Goal: Information Seeking & Learning: Learn about a topic

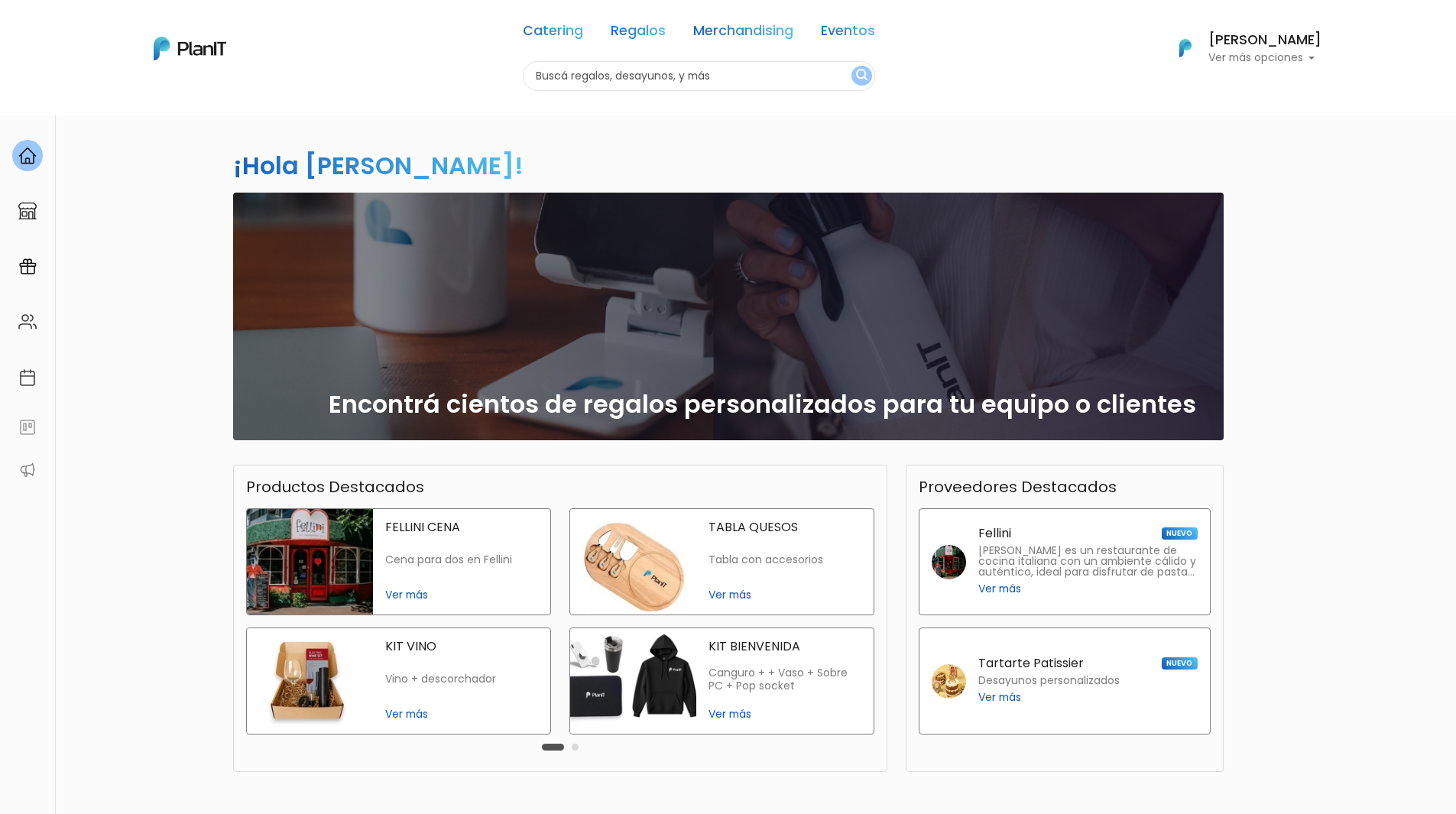
click at [655, 73] on input "text" at bounding box center [698, 76] width 353 height 30
type input "kit bienvenida"
click at [851, 66] on button "submit" at bounding box center [861, 76] width 20 height 20
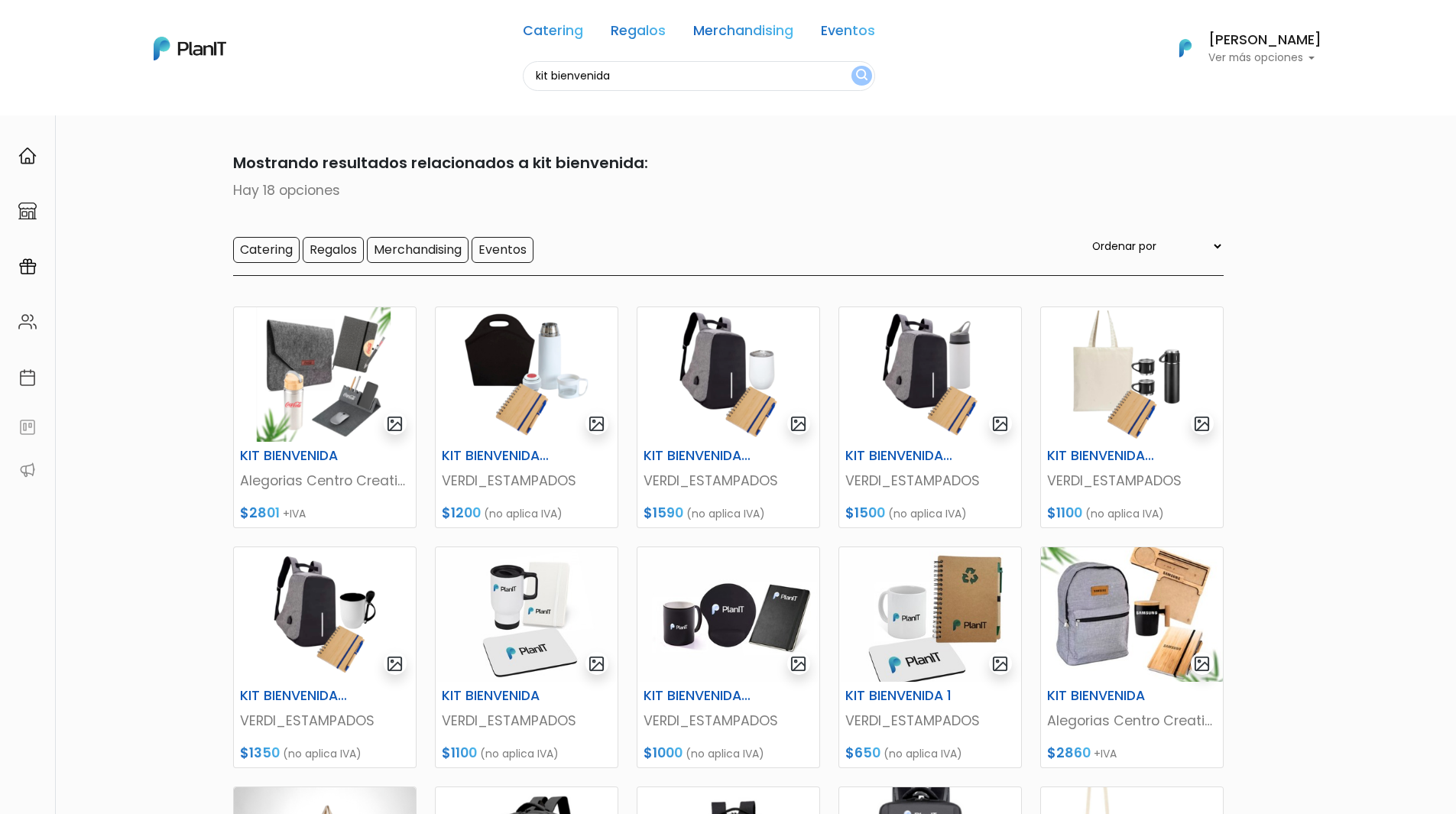
click at [1177, 243] on select "Ordenar por Menor Precio Mayor Precio Reviews Últimos ingresos" at bounding box center [1156, 246] width 134 height 17
select select "0"
click at [1119, 238] on select "Ordenar por Menor Precio Mayor Precio Reviews Últimos ingresos" at bounding box center [1156, 246] width 134 height 17
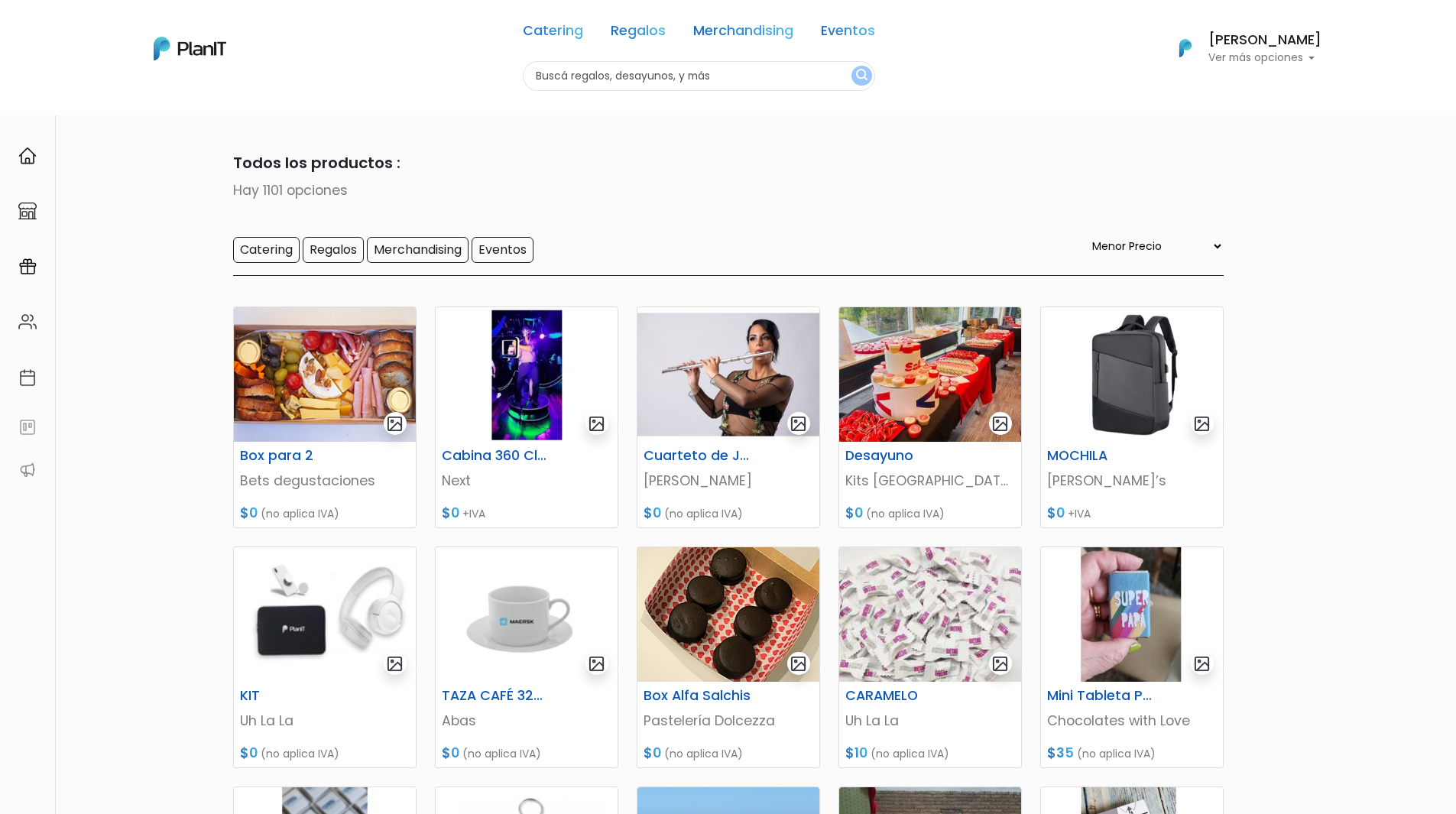
select select "0"
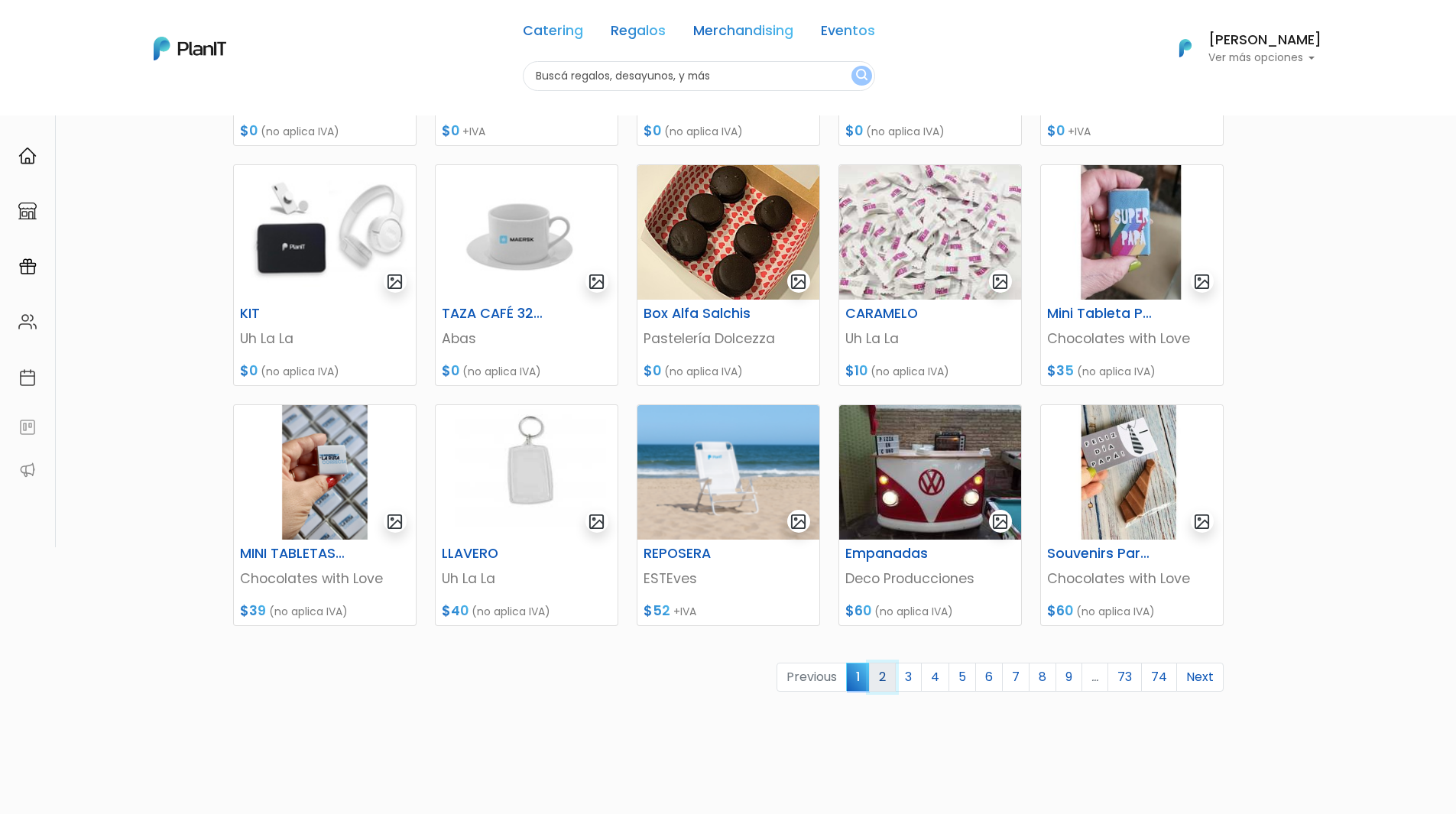
click at [879, 676] on link "2" at bounding box center [882, 677] width 27 height 29
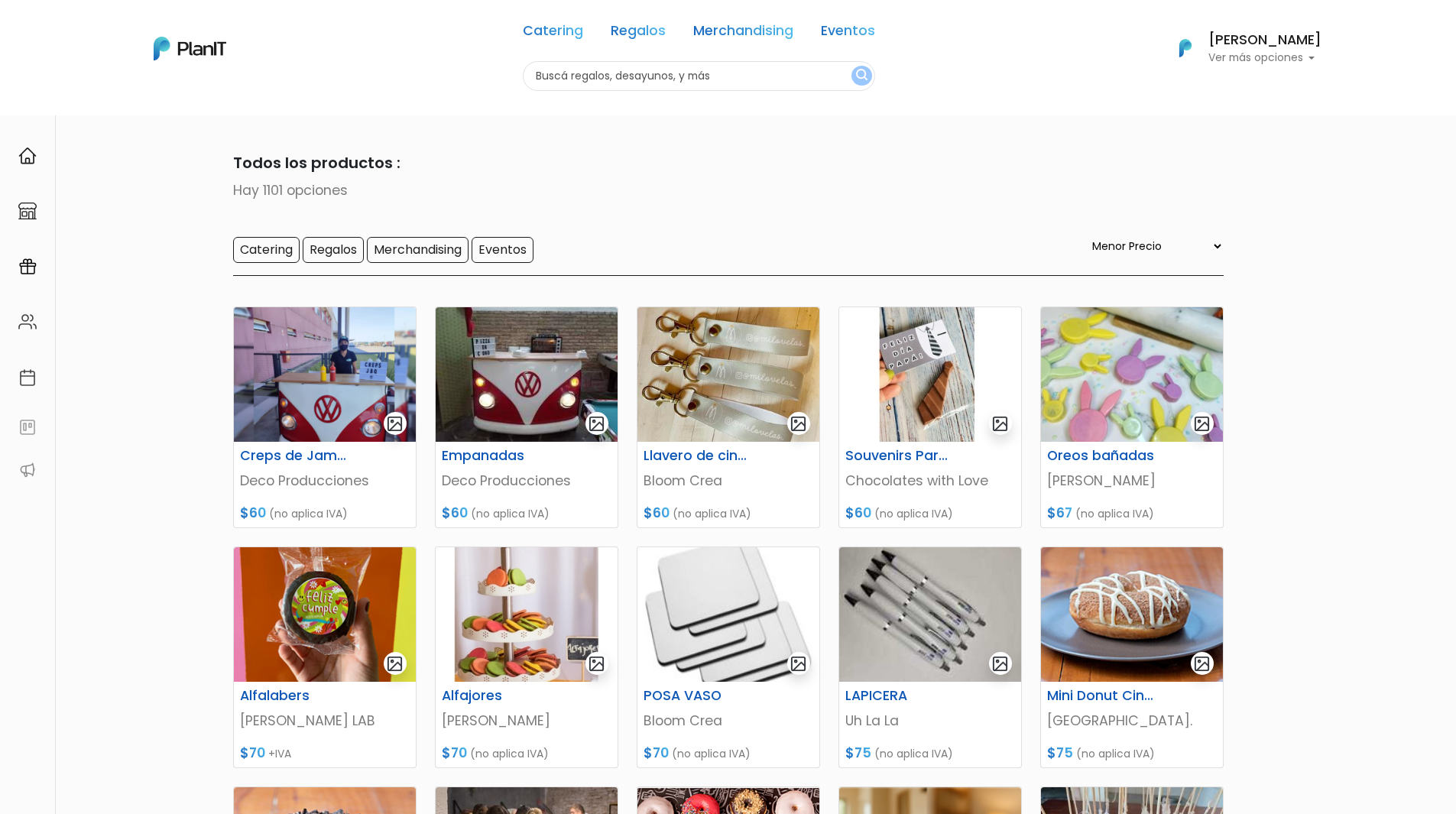
select select "0"
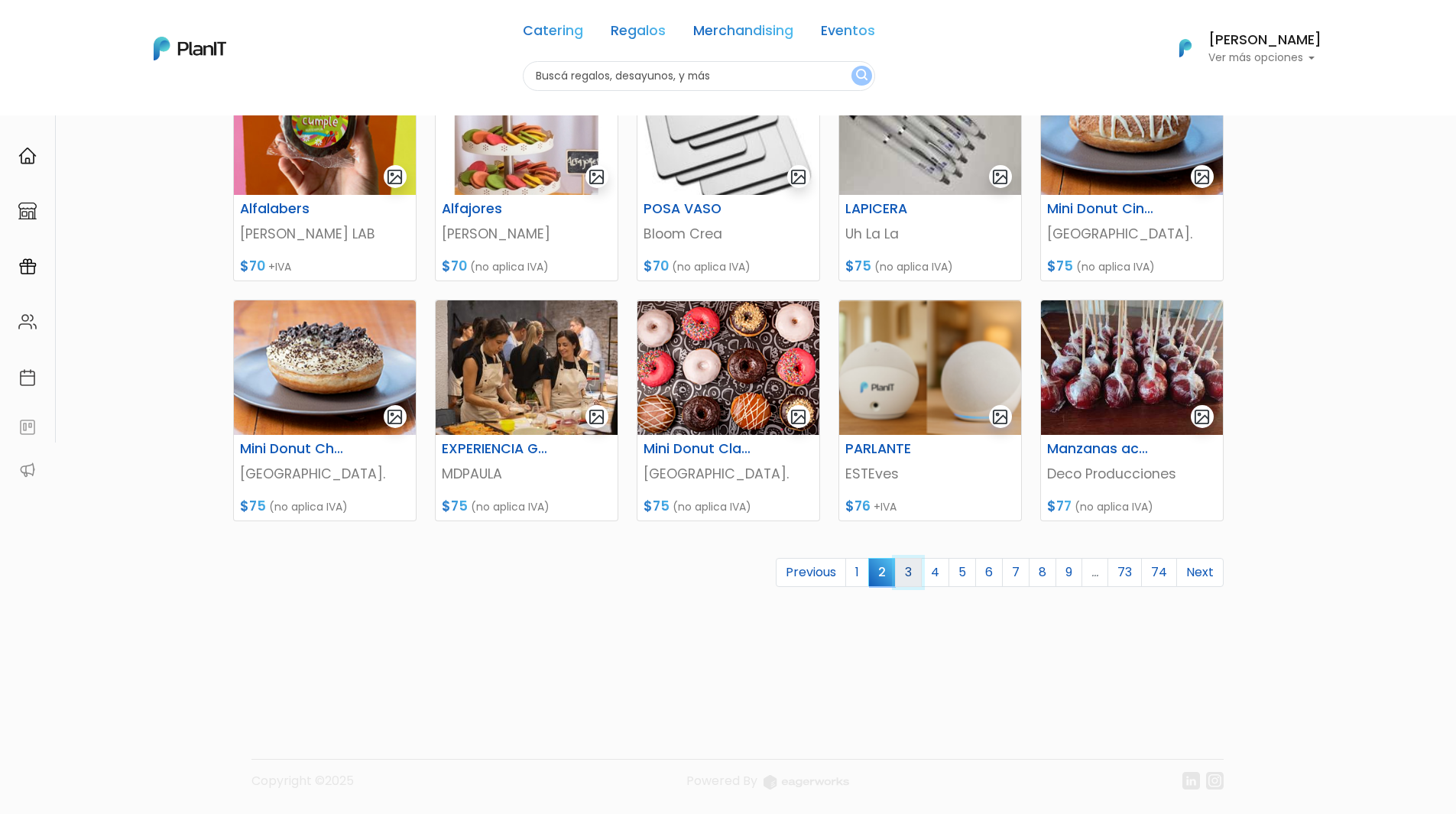
click at [920, 572] on link "3" at bounding box center [908, 572] width 27 height 29
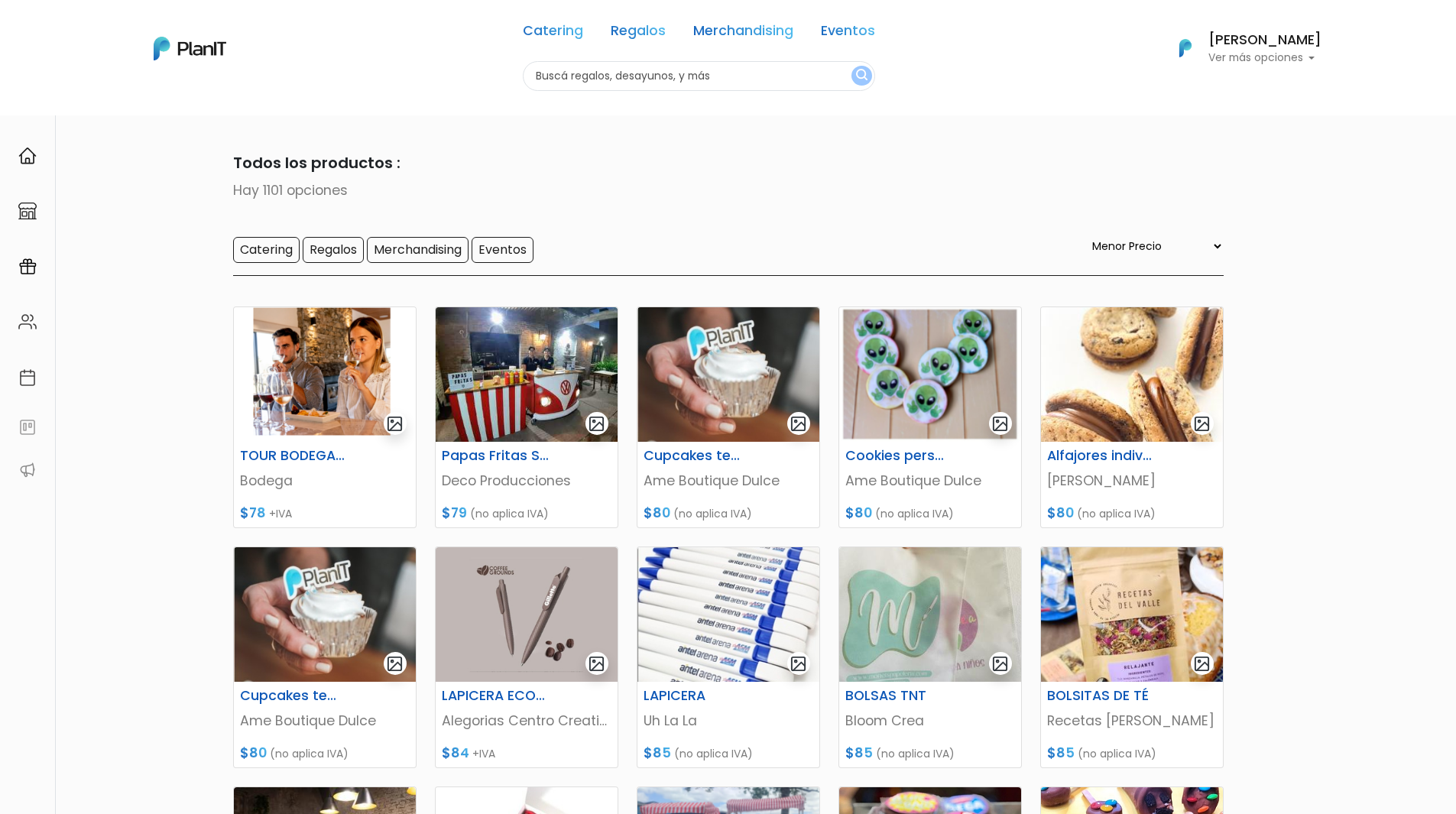
select select "0"
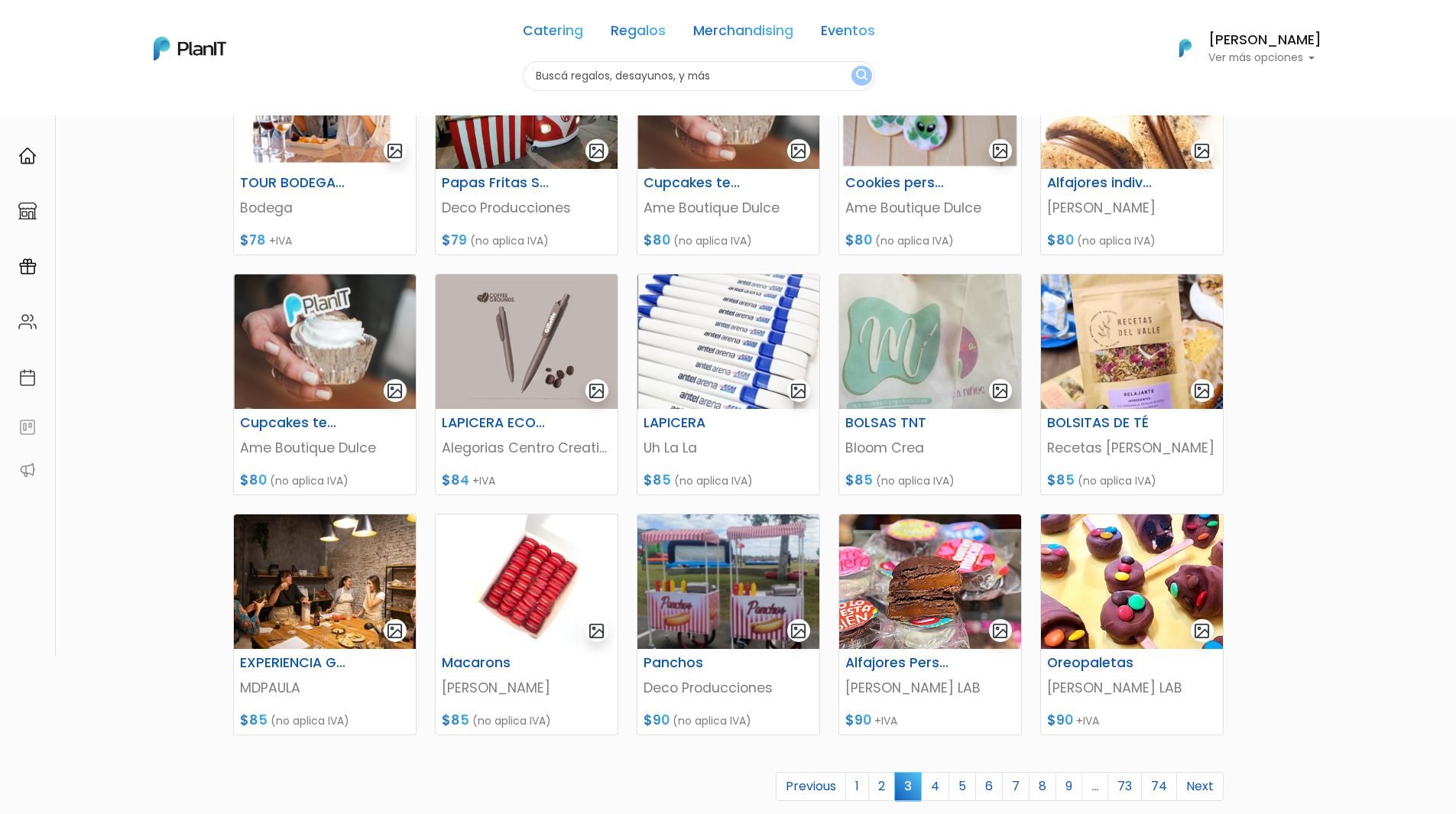
scroll to position [382, 0]
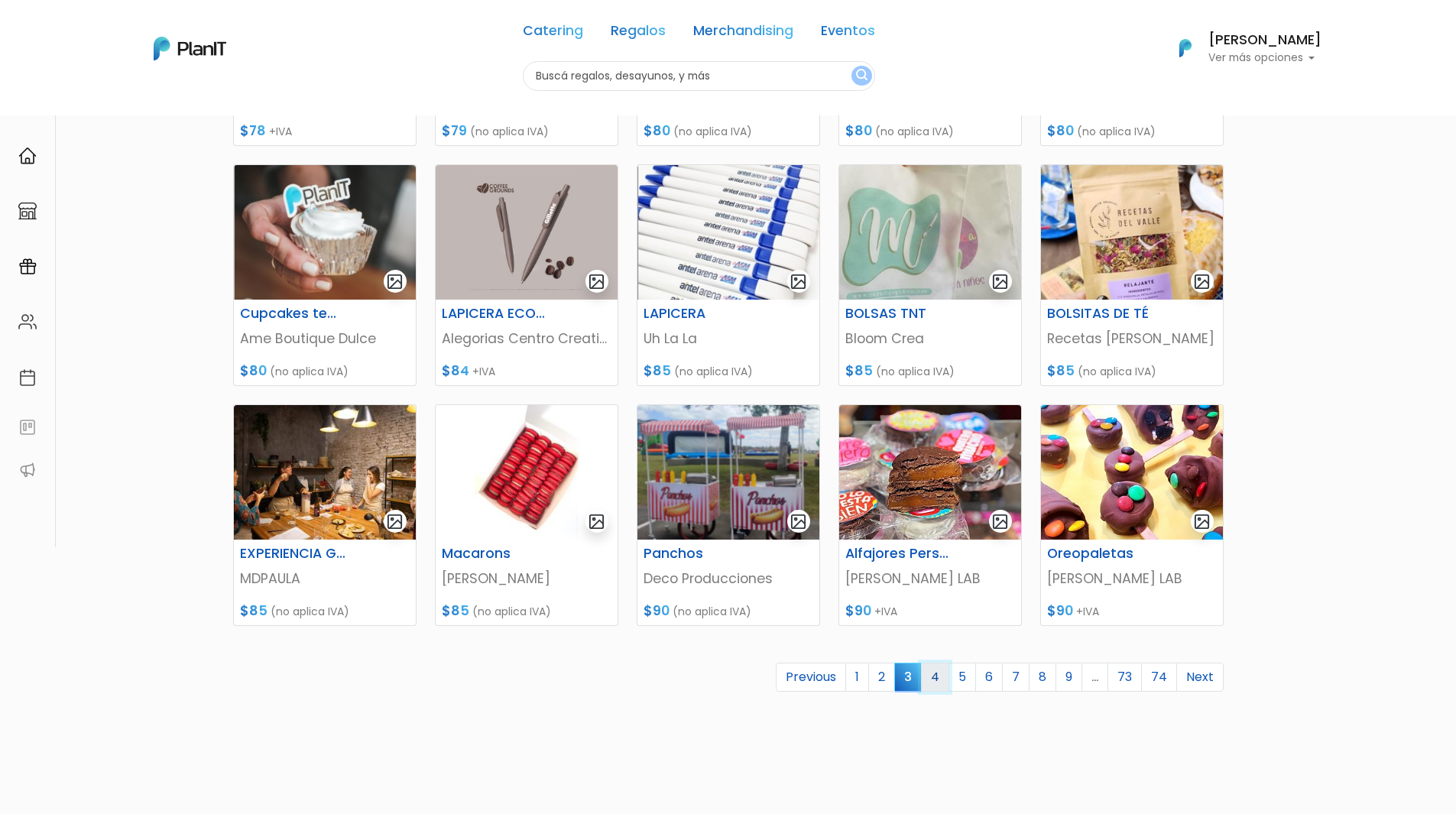
click at [930, 671] on link "4" at bounding box center [935, 677] width 28 height 29
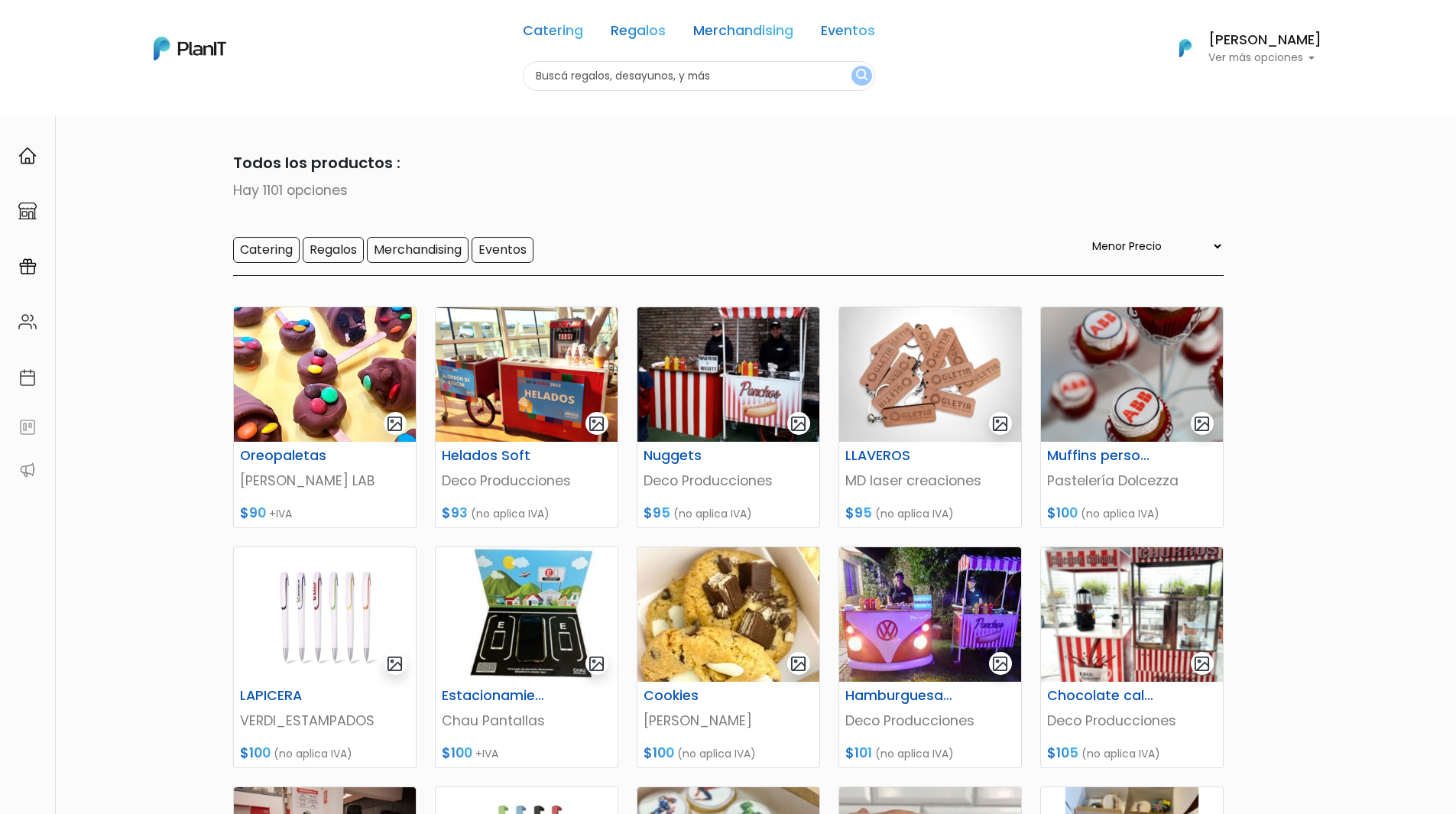
select select "0"
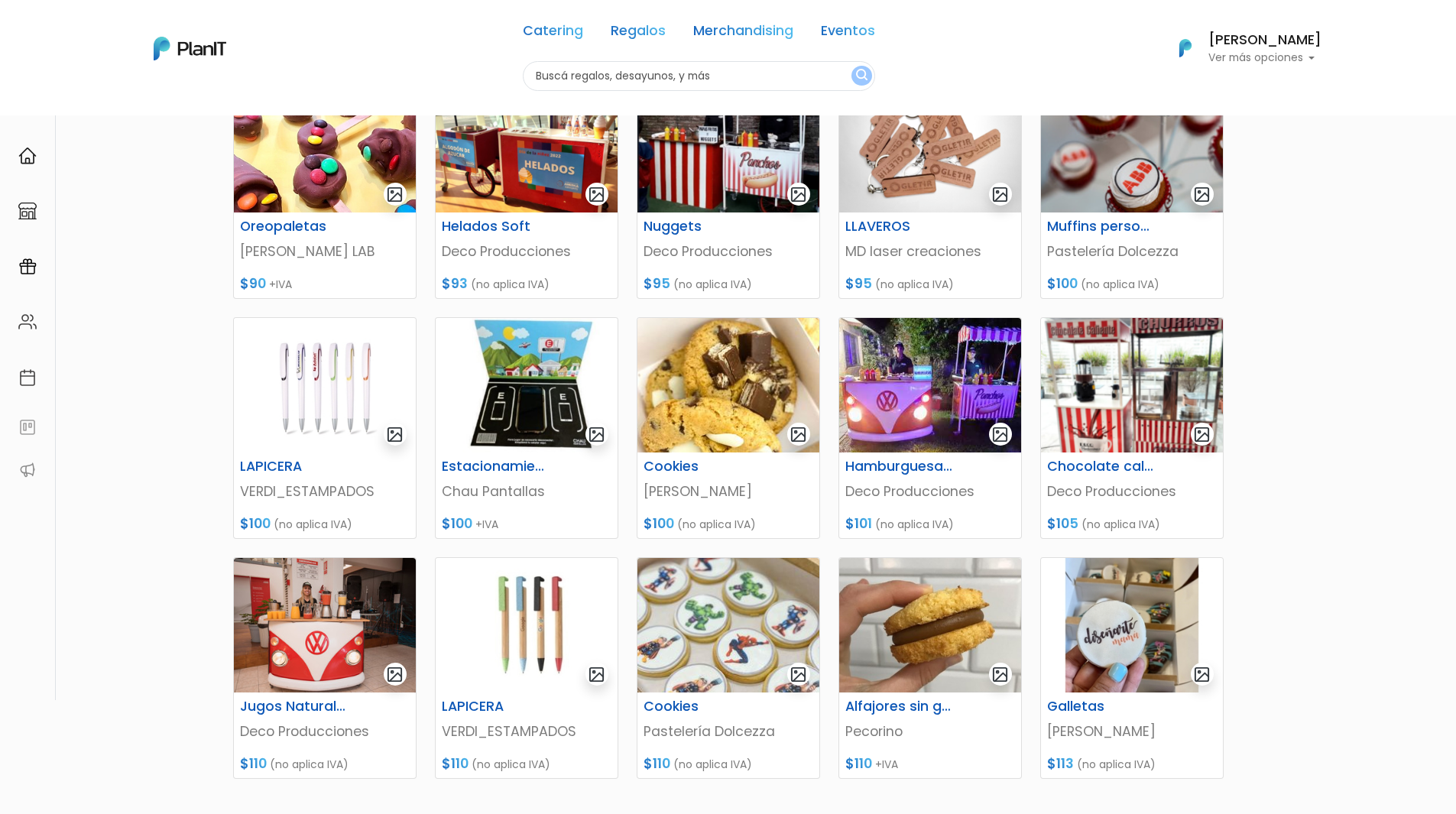
scroll to position [487, 0]
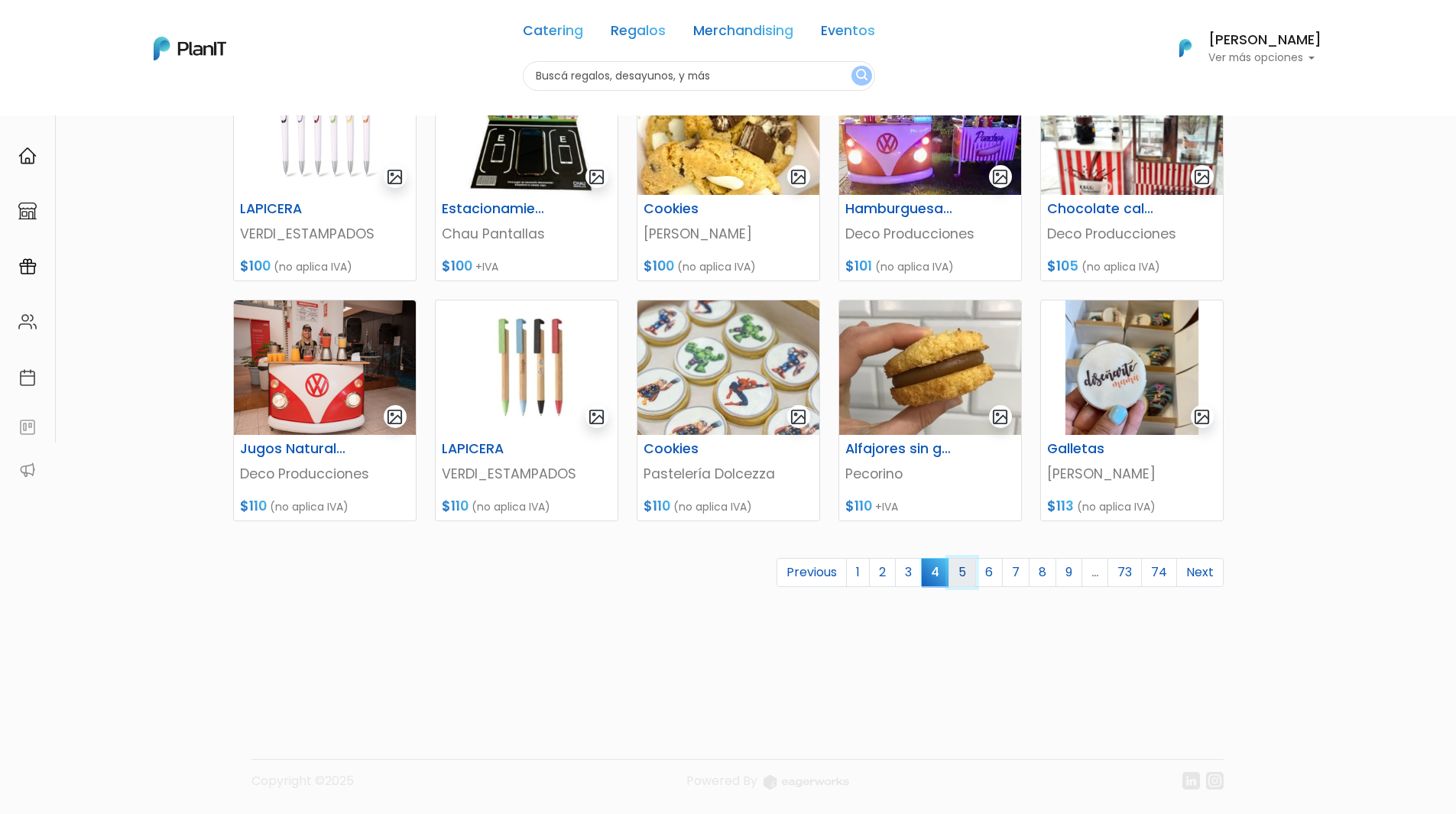
click at [960, 576] on link "5" at bounding box center [962, 572] width 28 height 29
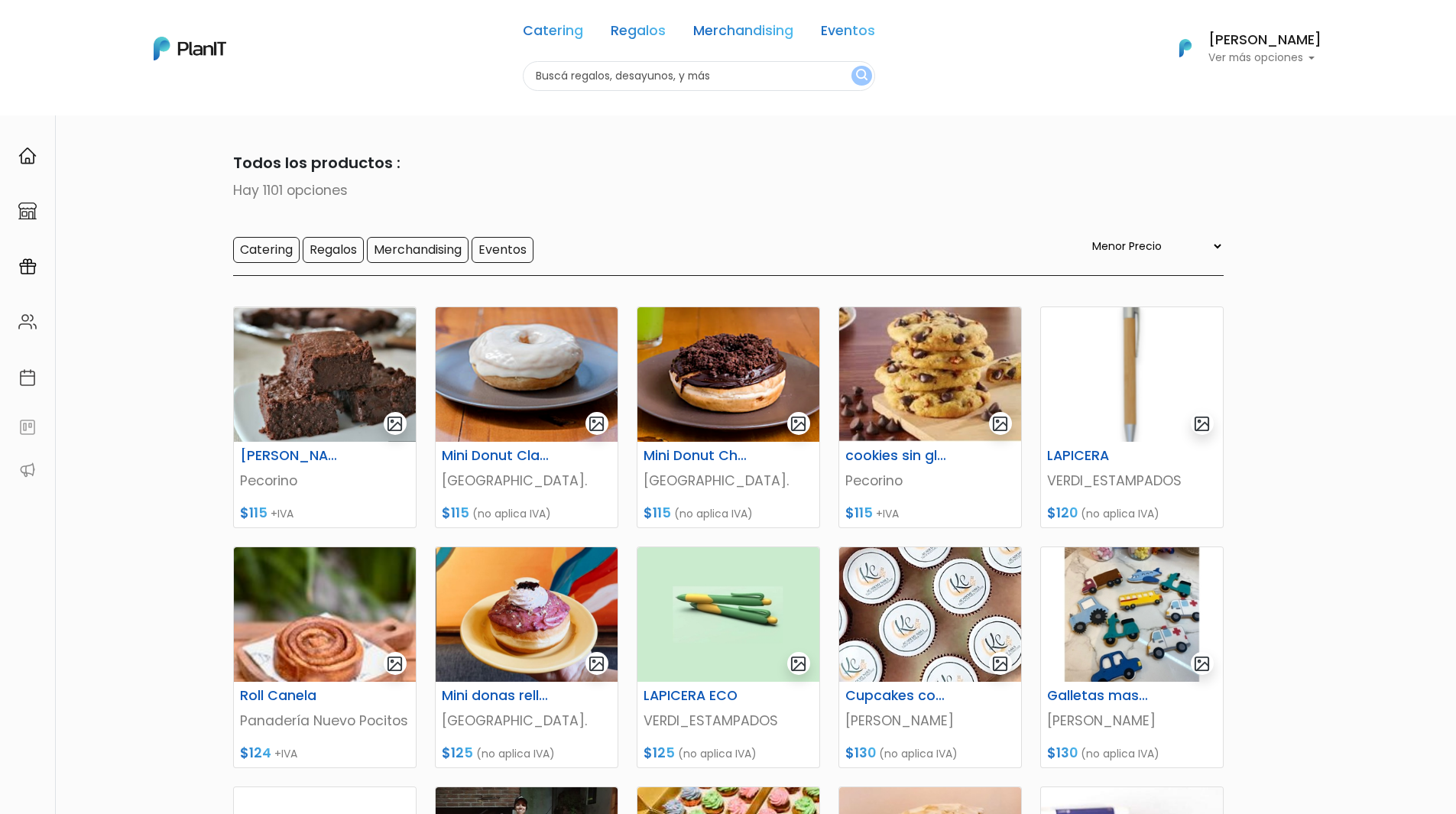
select select "0"
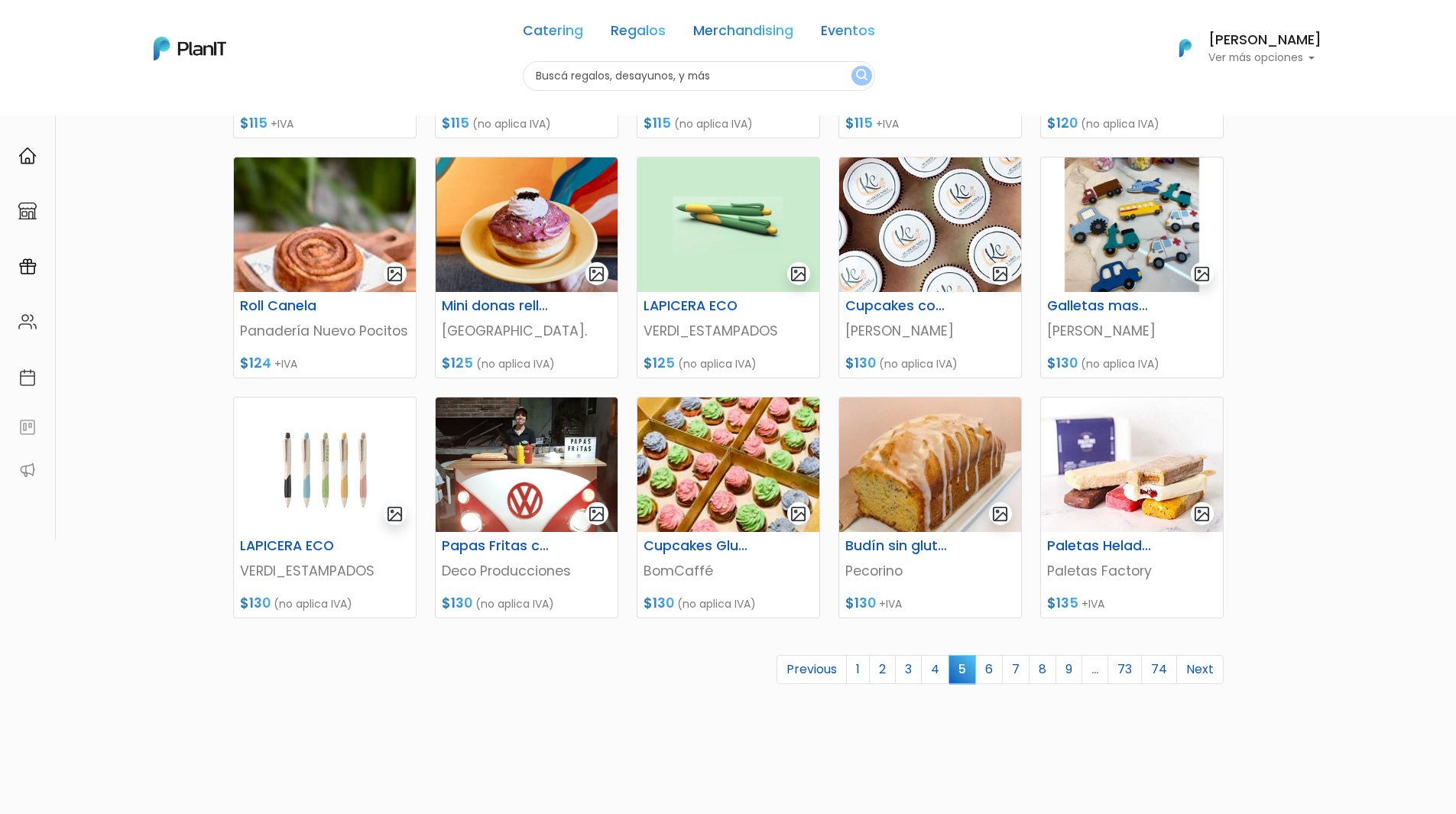
scroll to position [459, 0]
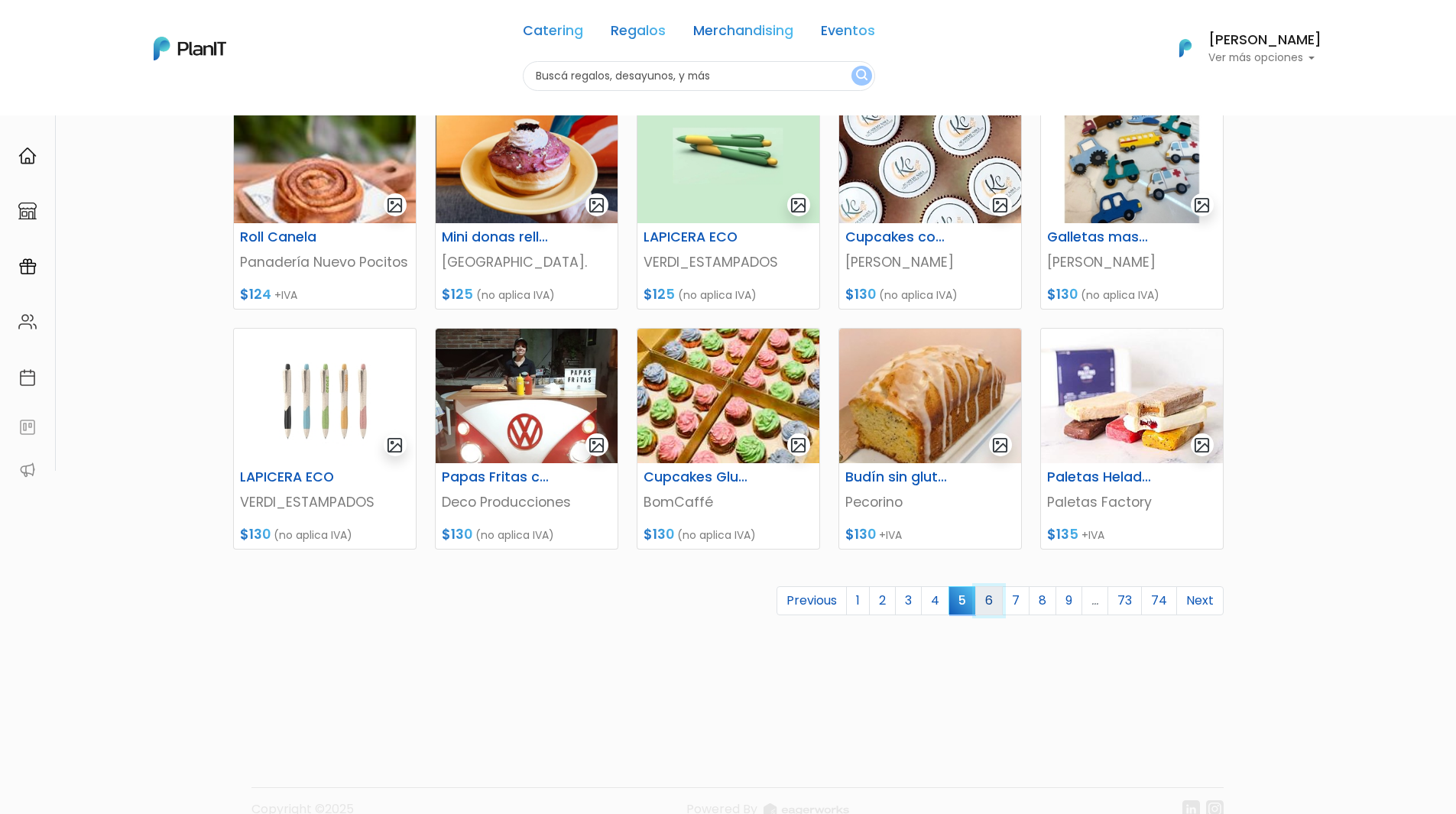
click at [991, 603] on link "6" at bounding box center [989, 601] width 28 height 29
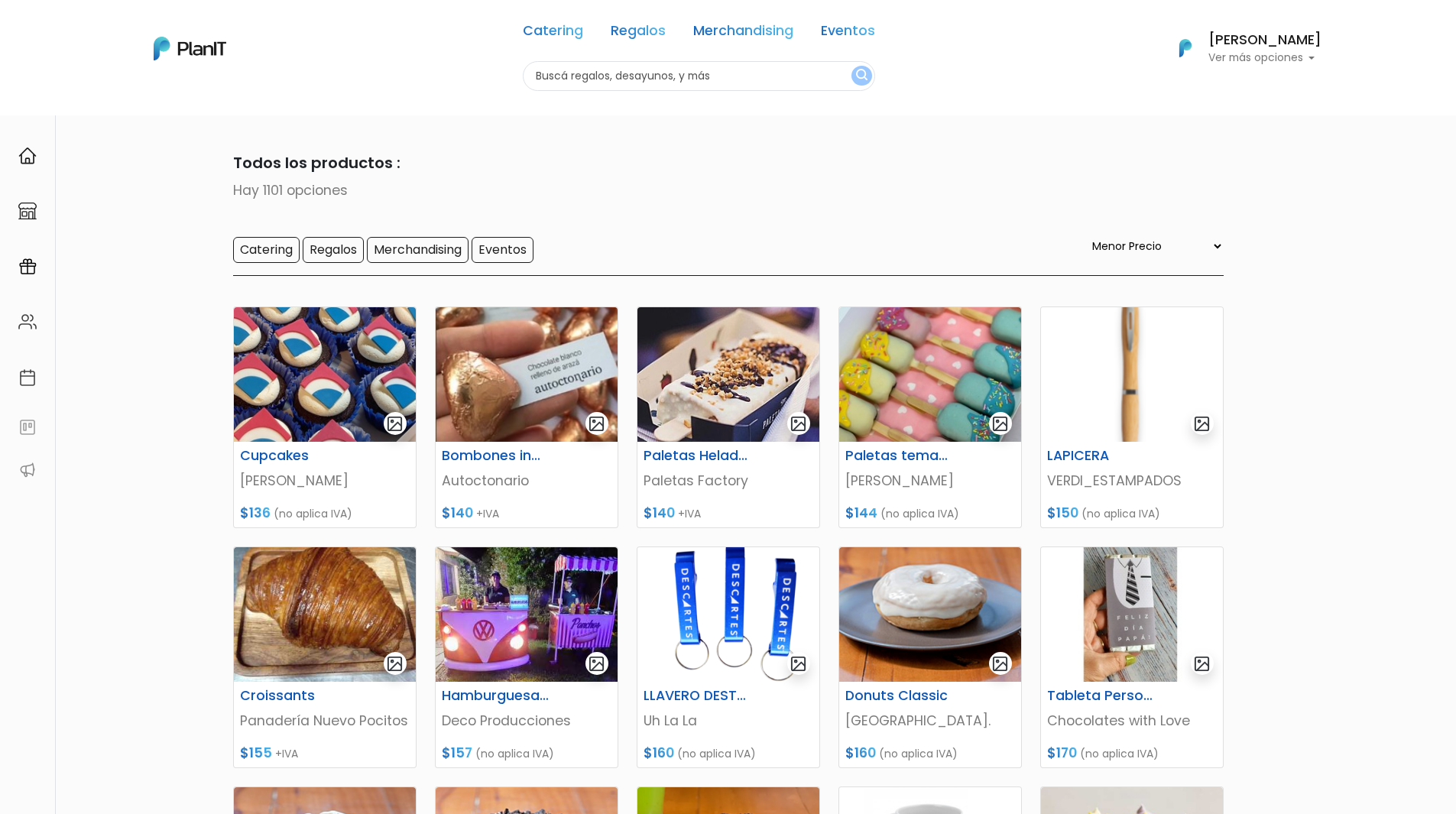
select select "0"
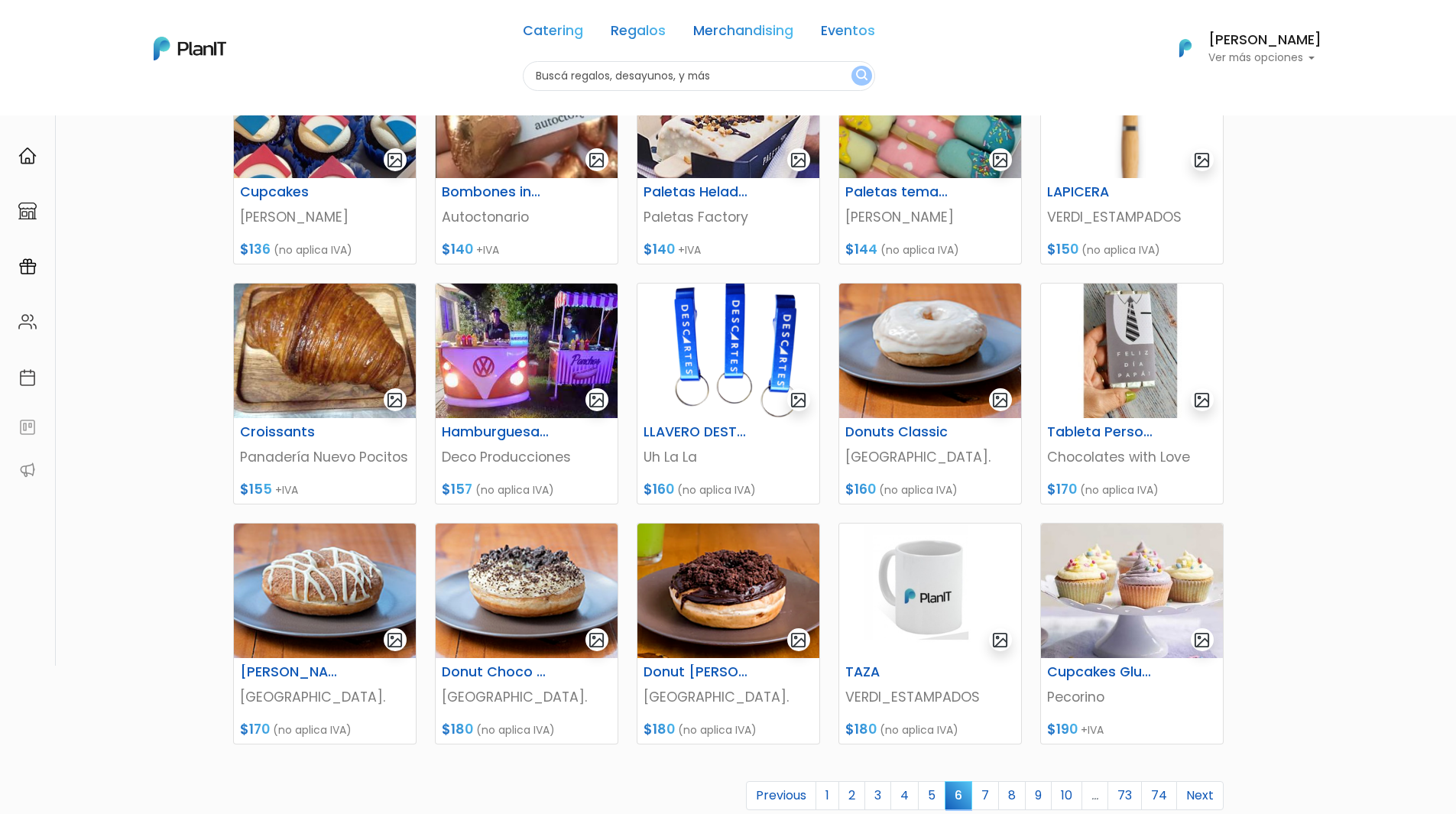
scroll to position [459, 0]
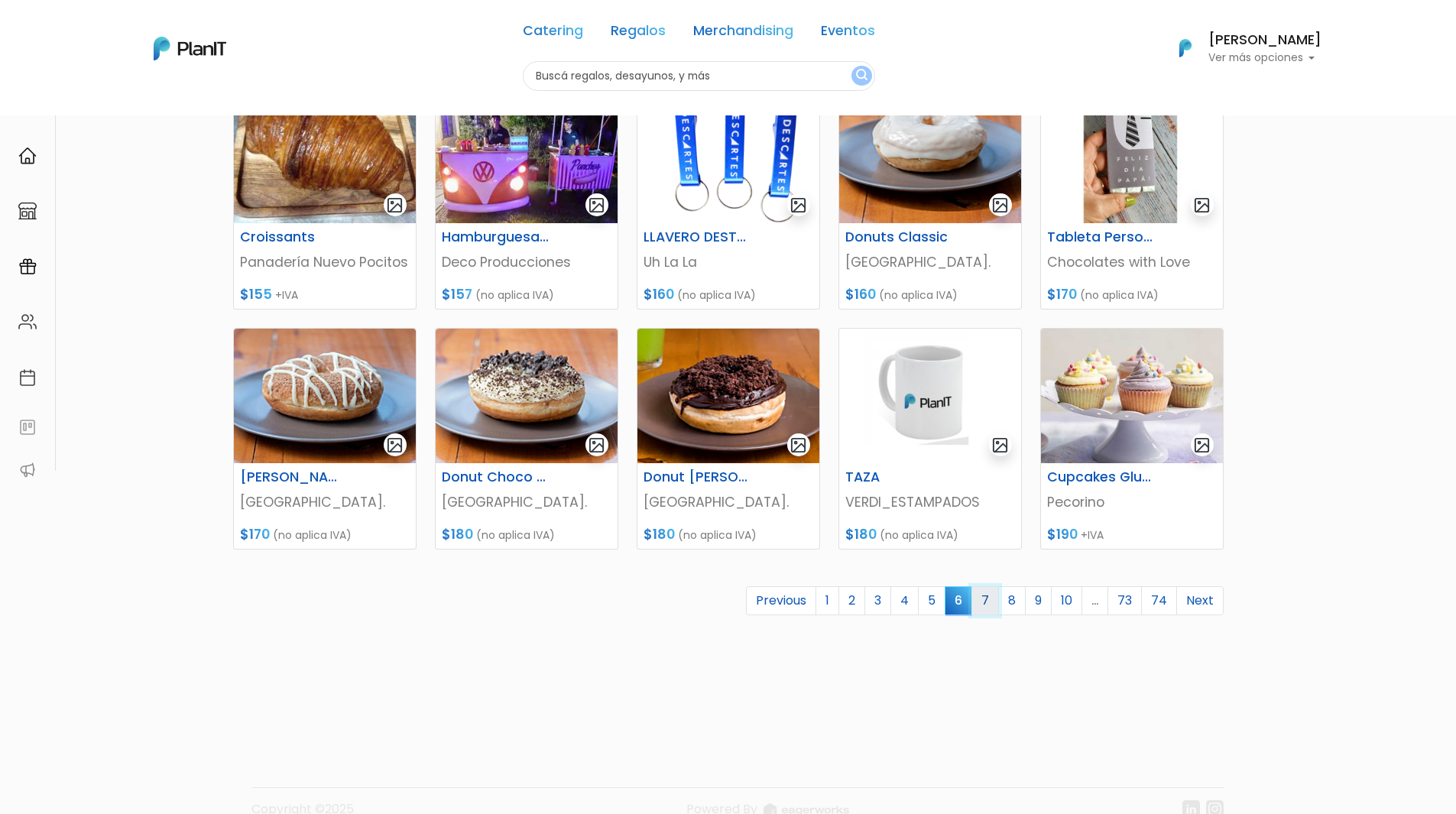
click at [981, 606] on link "7" at bounding box center [985, 601] width 28 height 29
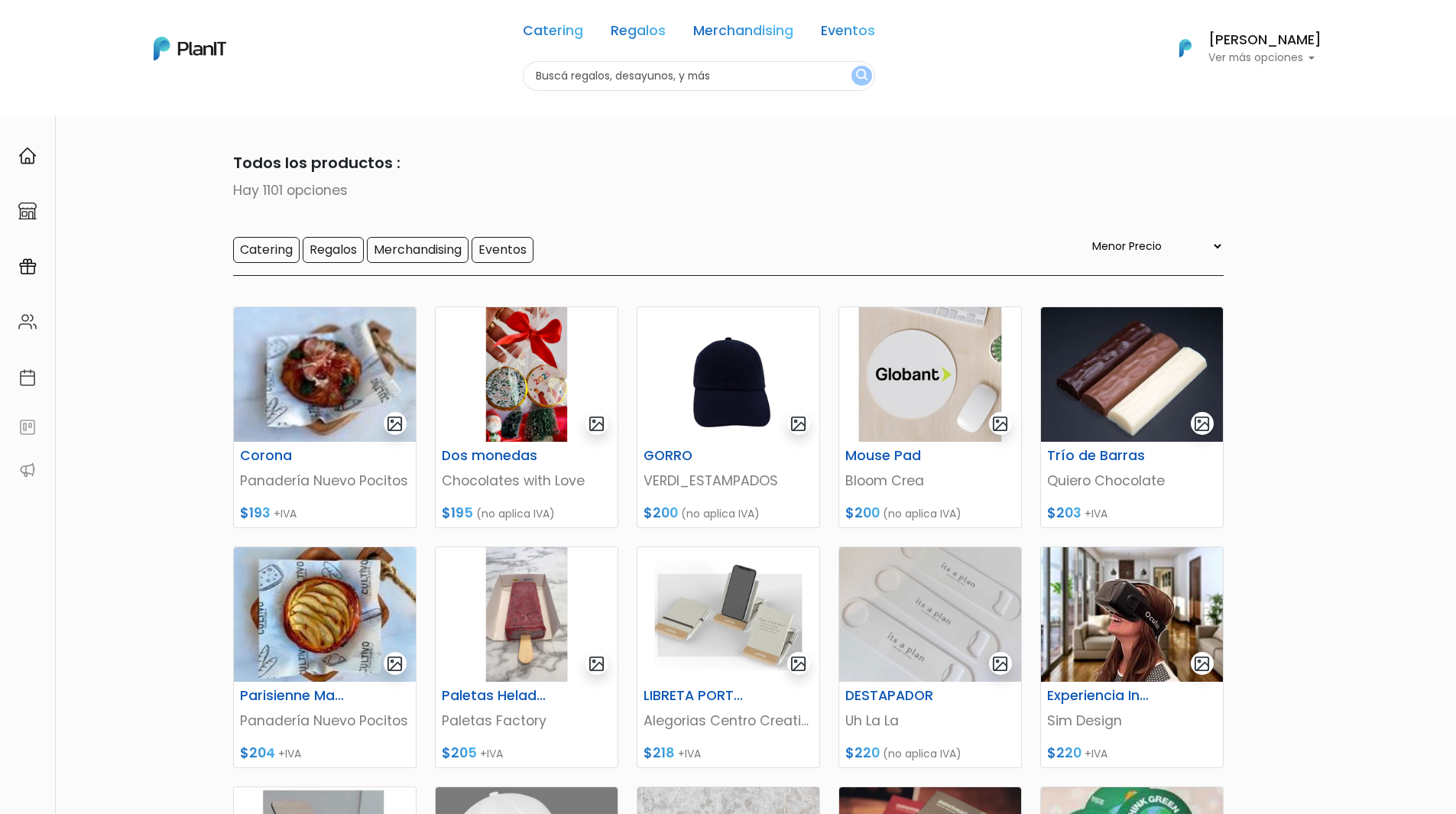
select select "0"
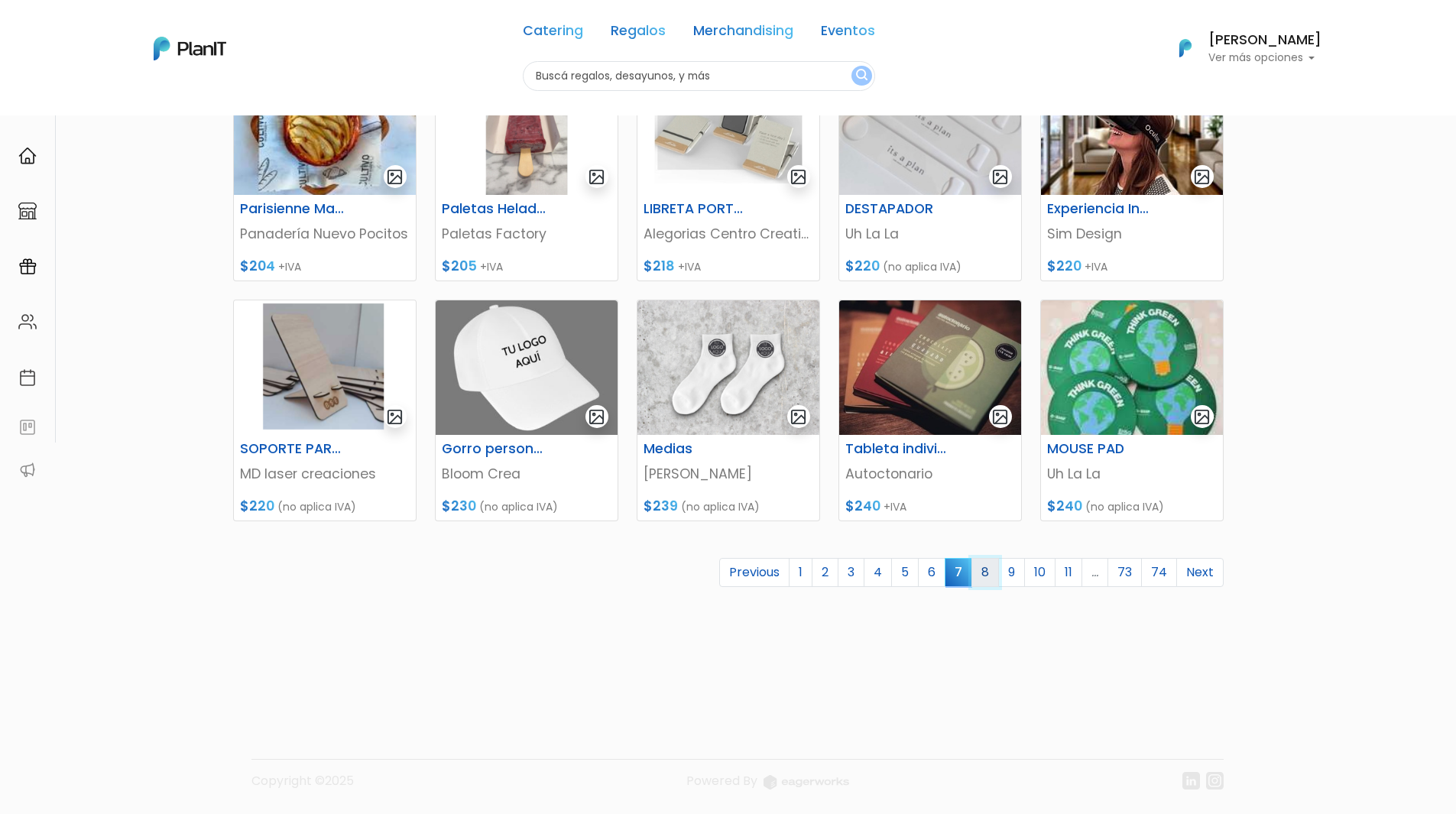
click at [993, 573] on link "8" at bounding box center [985, 572] width 28 height 29
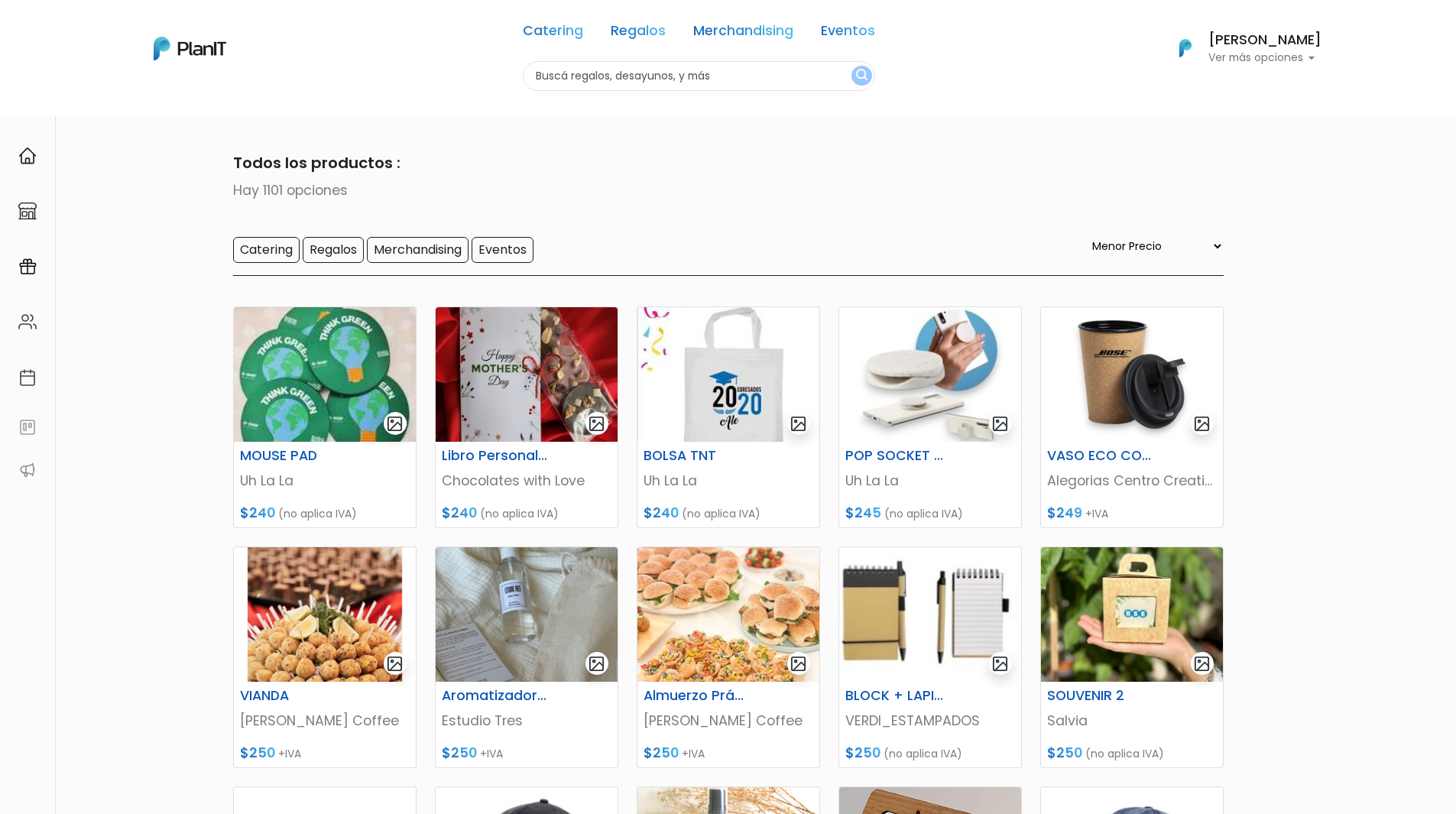
select select "0"
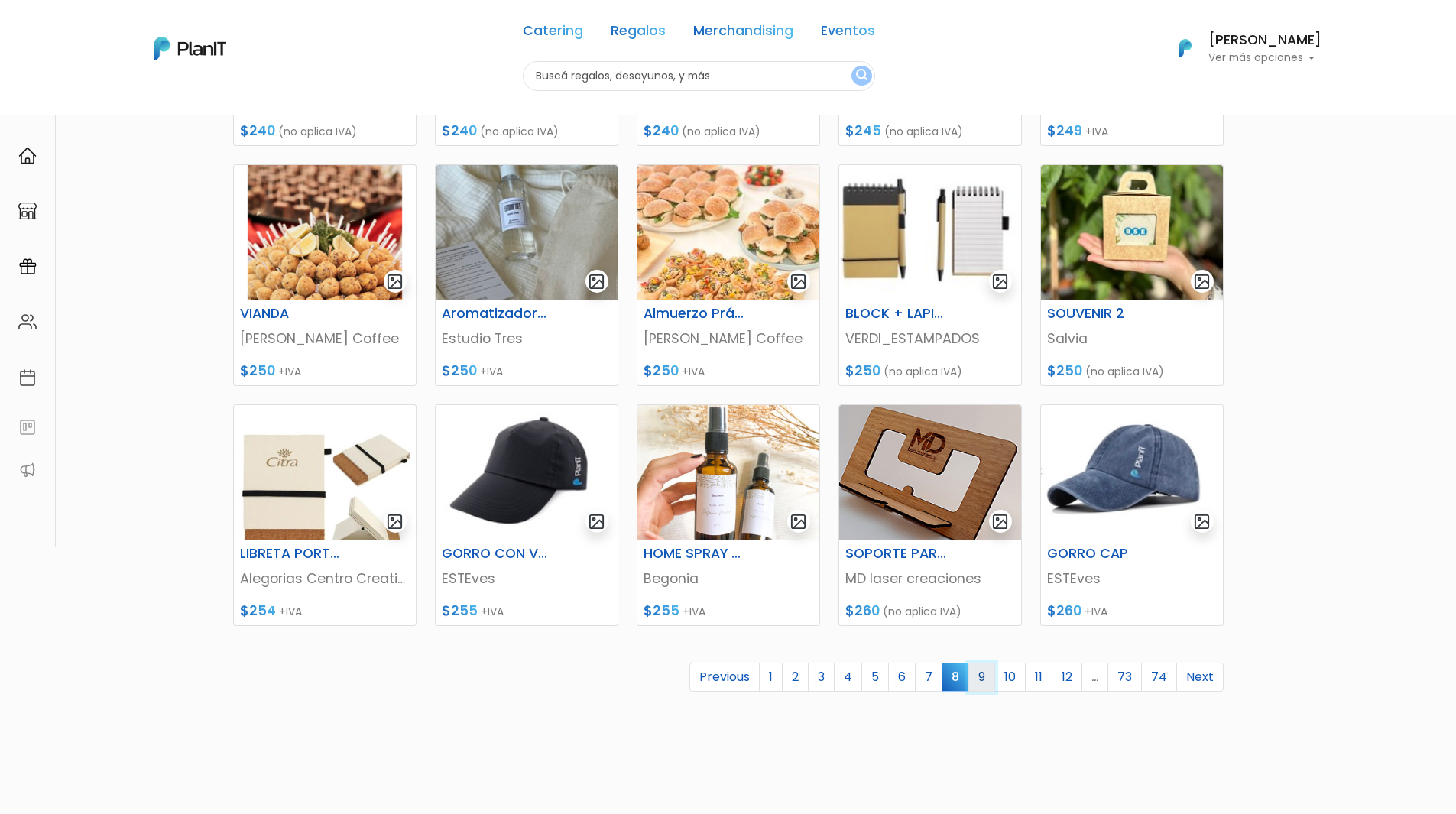
click at [988, 678] on link "9" at bounding box center [982, 677] width 27 height 29
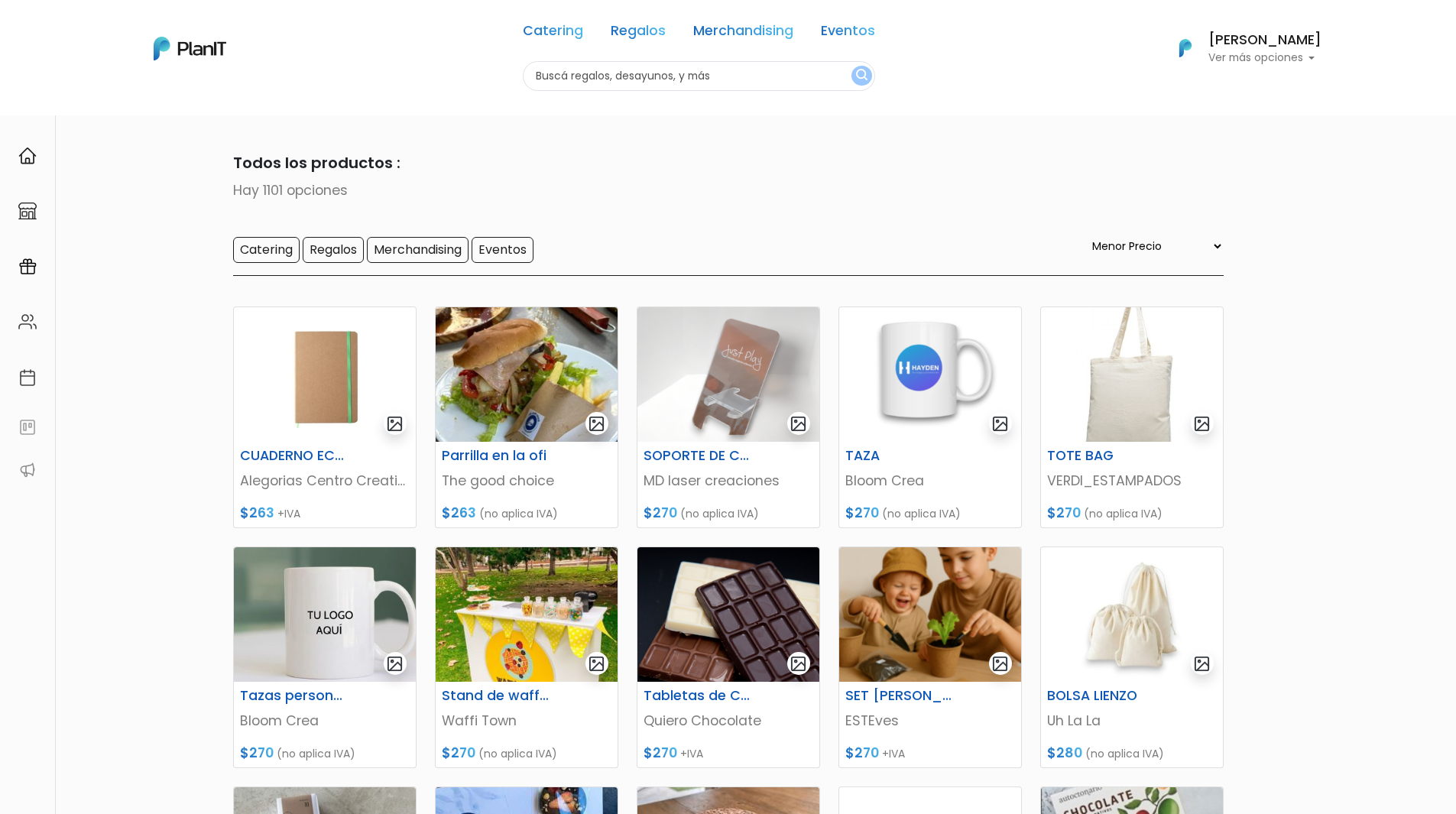
select select "0"
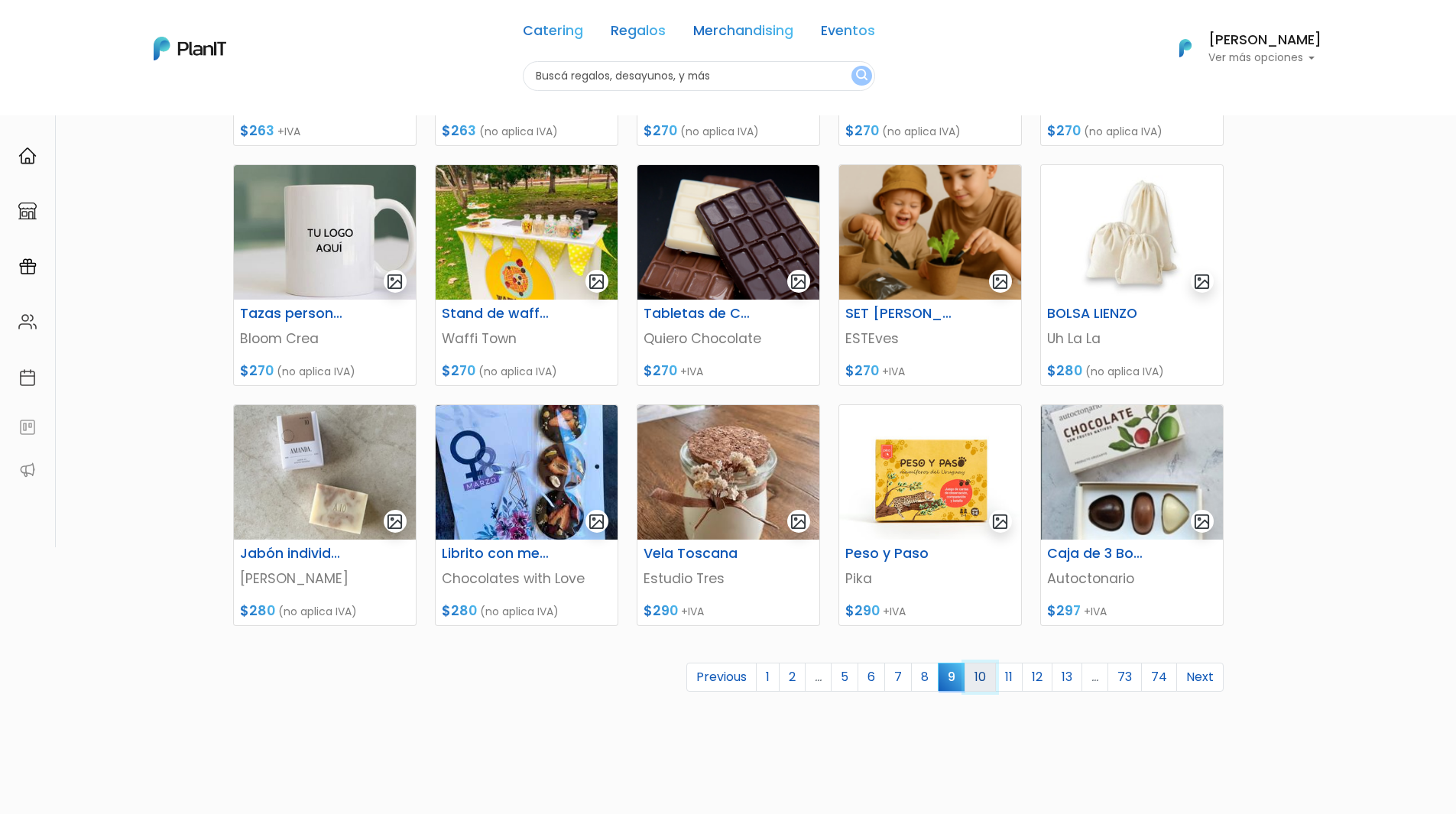
click at [984, 685] on link "10" at bounding box center [980, 677] width 31 height 29
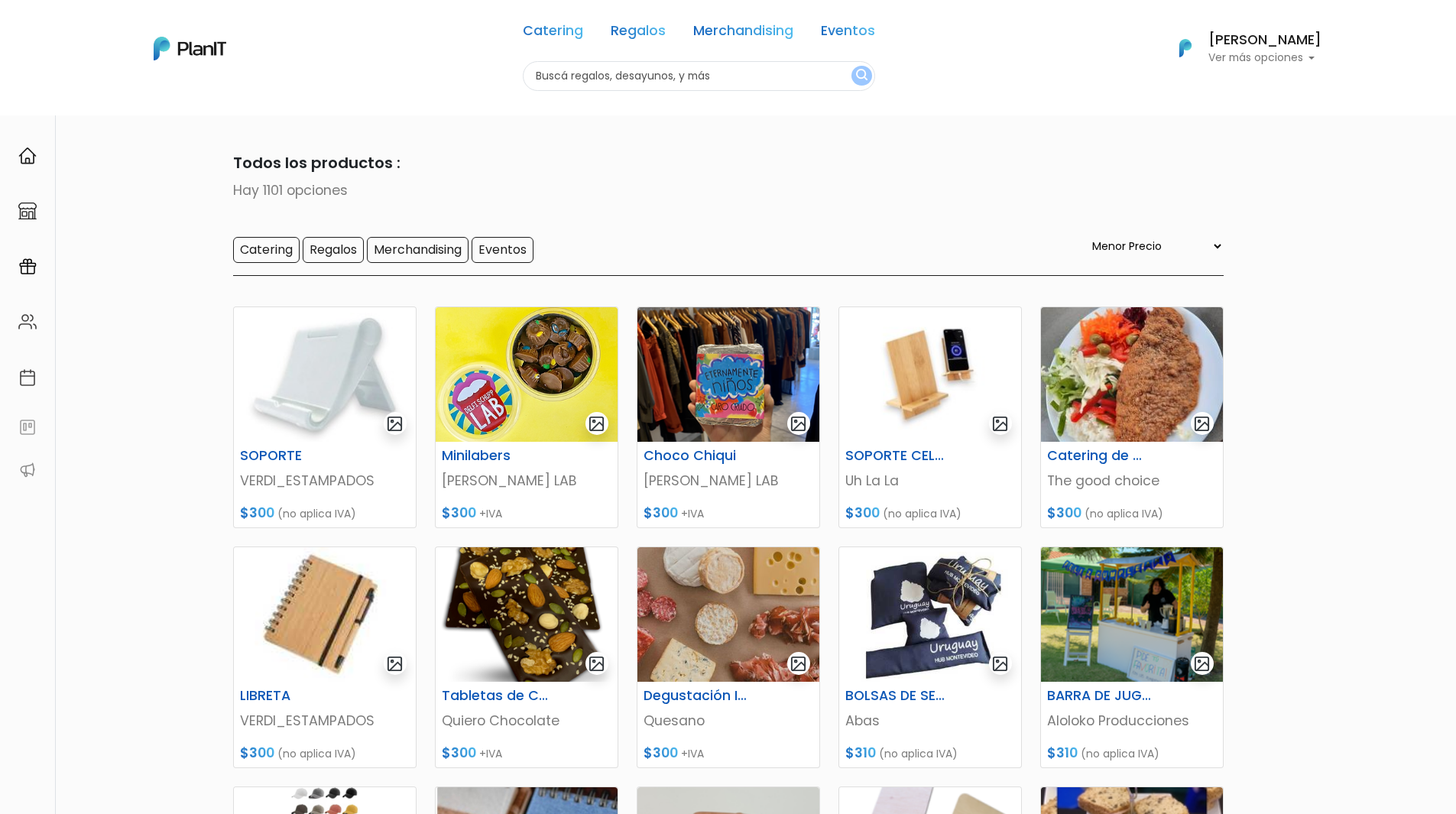
select select "0"
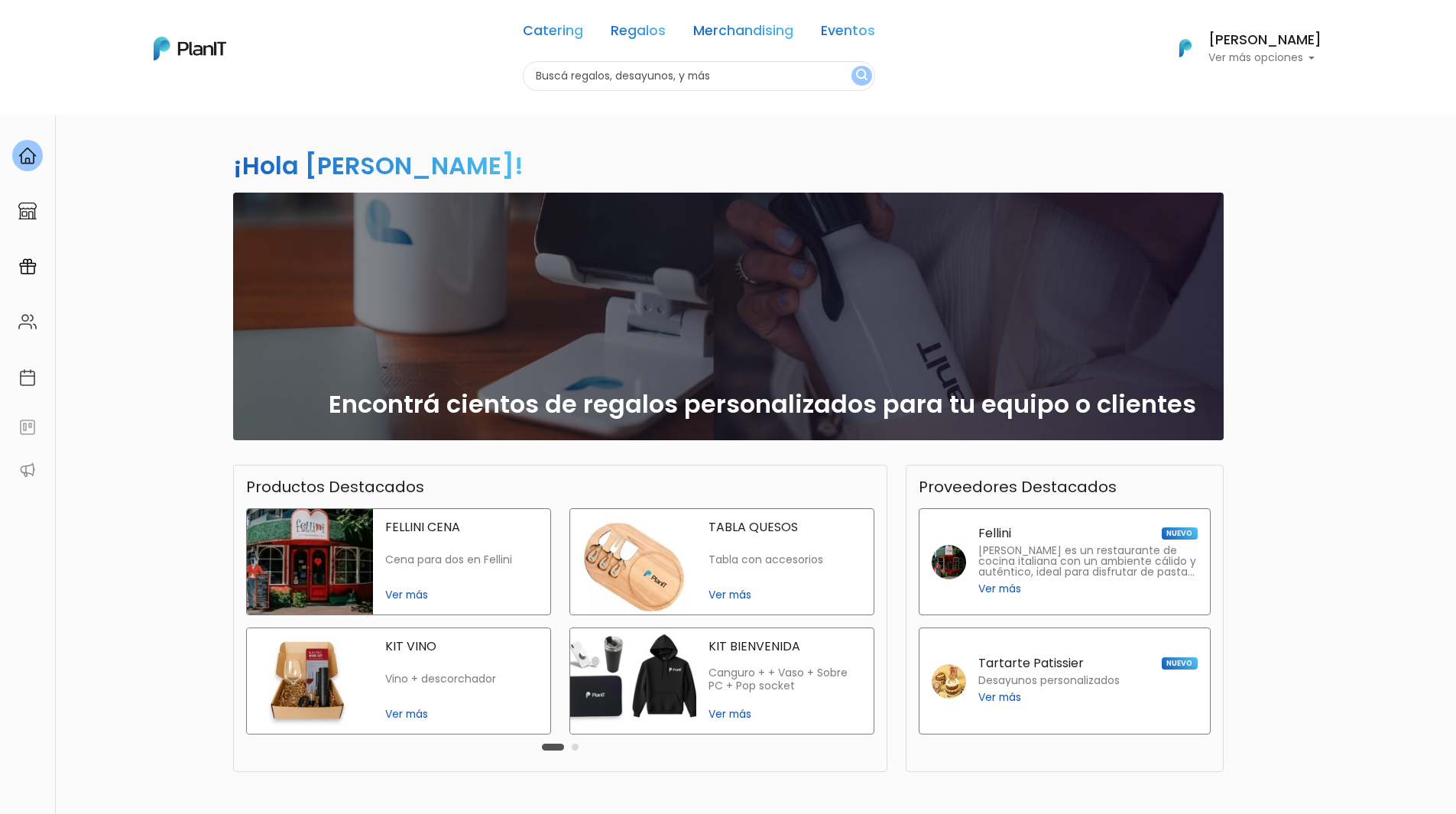
click at [648, 76] on input "text" at bounding box center [698, 76] width 353 height 30
type input "kit bienvenida"
click at [851, 66] on button "submit" at bounding box center [861, 76] width 20 height 20
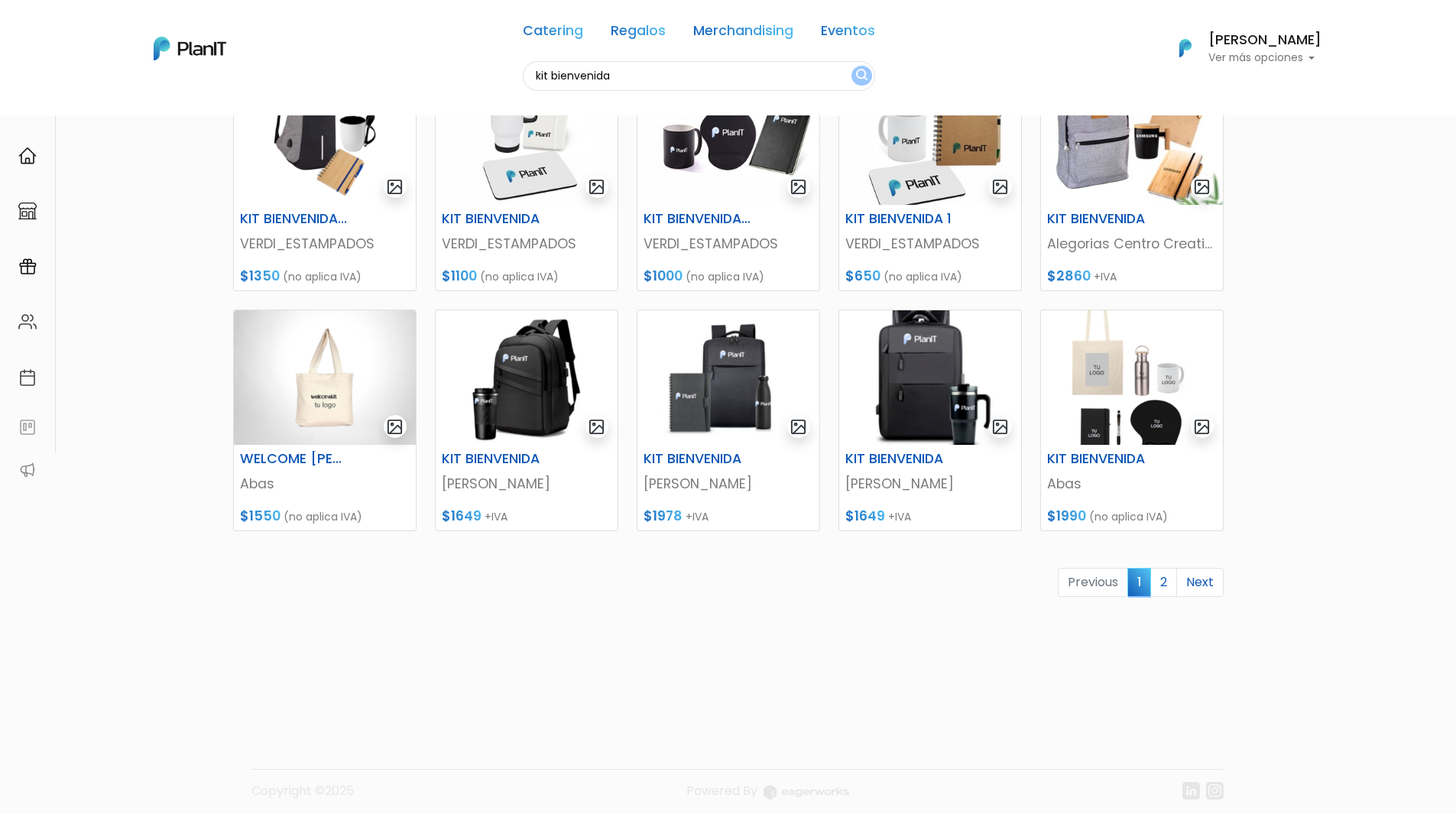
scroll to position [487, 0]
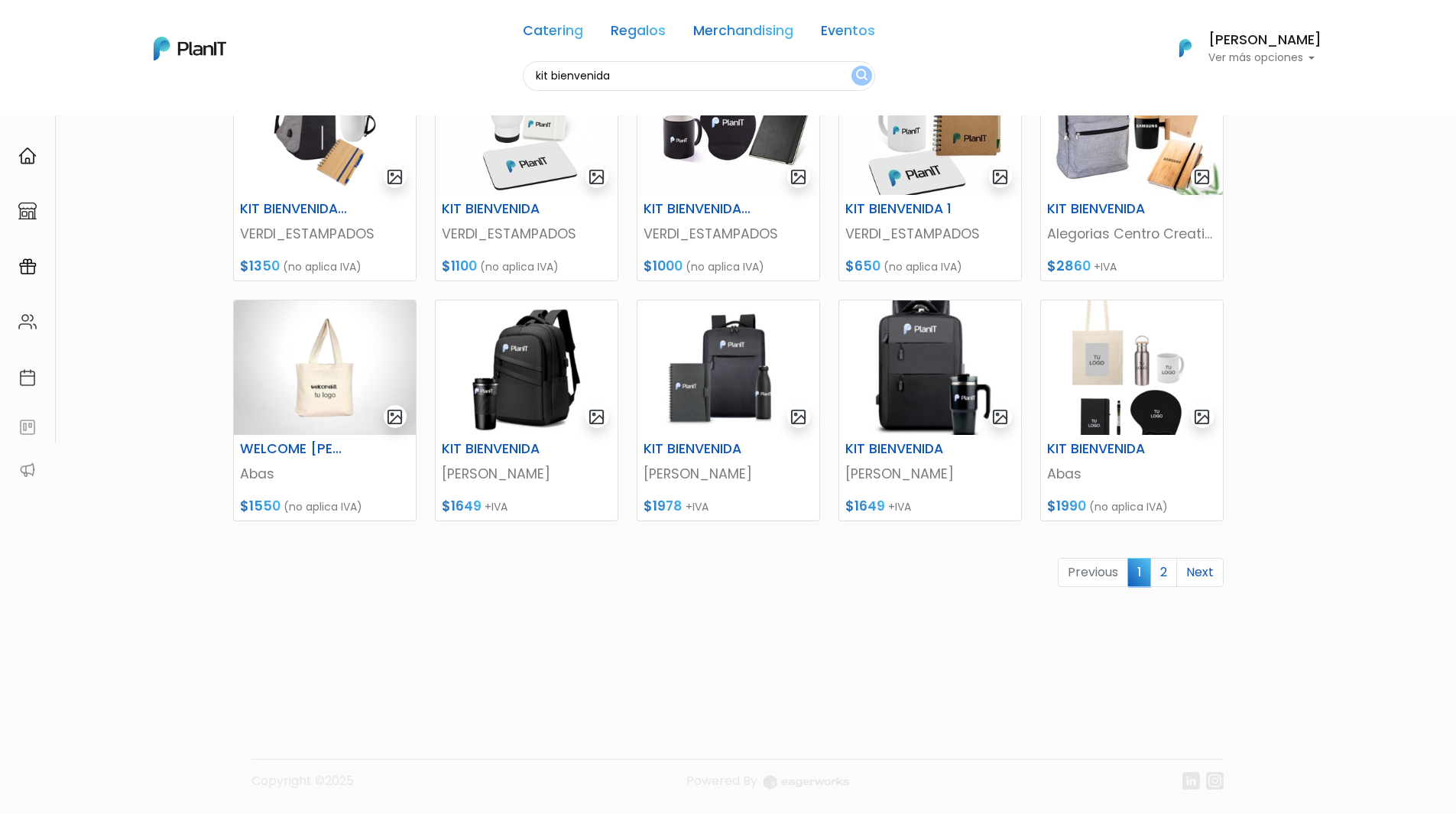
click at [1159, 577] on link "2" at bounding box center [1164, 572] width 27 height 29
